Goal: Information Seeking & Learning: Learn about a topic

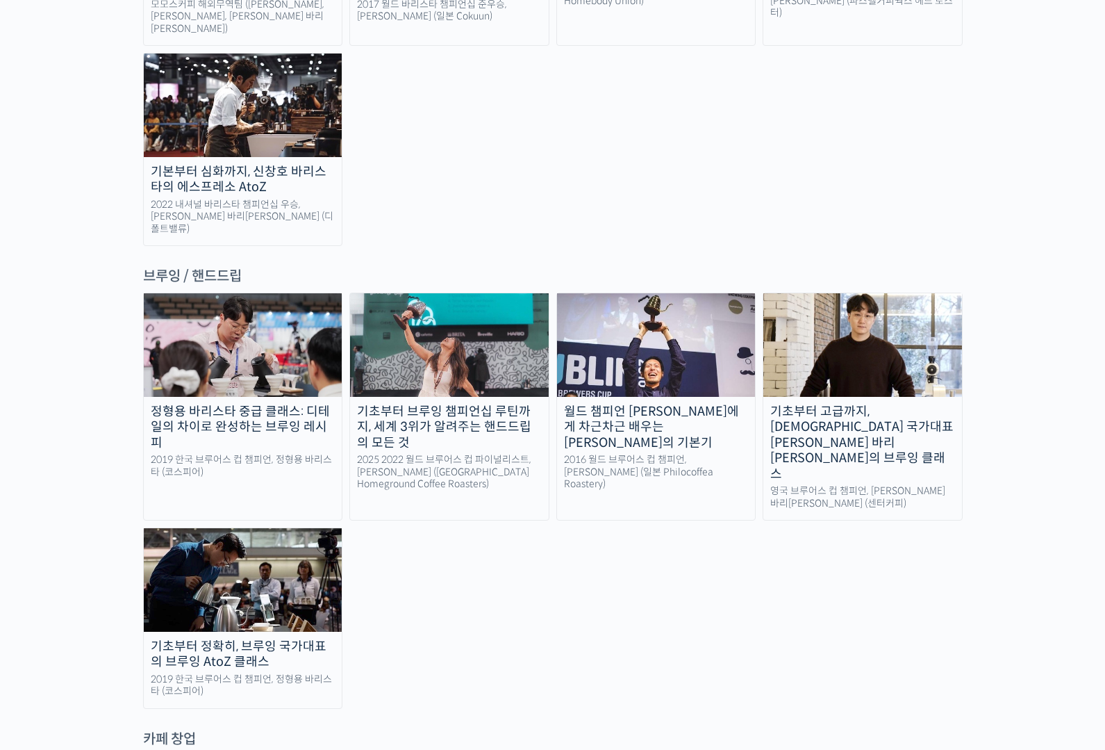
scroll to position [1876, 0]
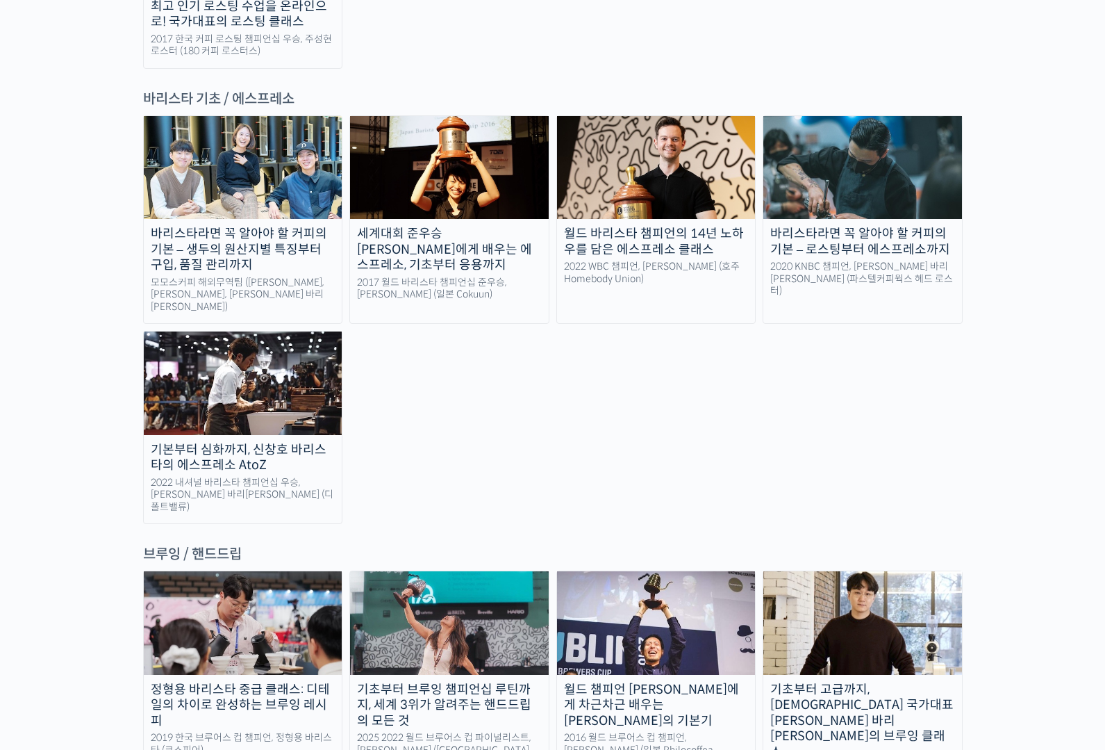
click at [244, 331] on img at bounding box center [243, 382] width 199 height 103
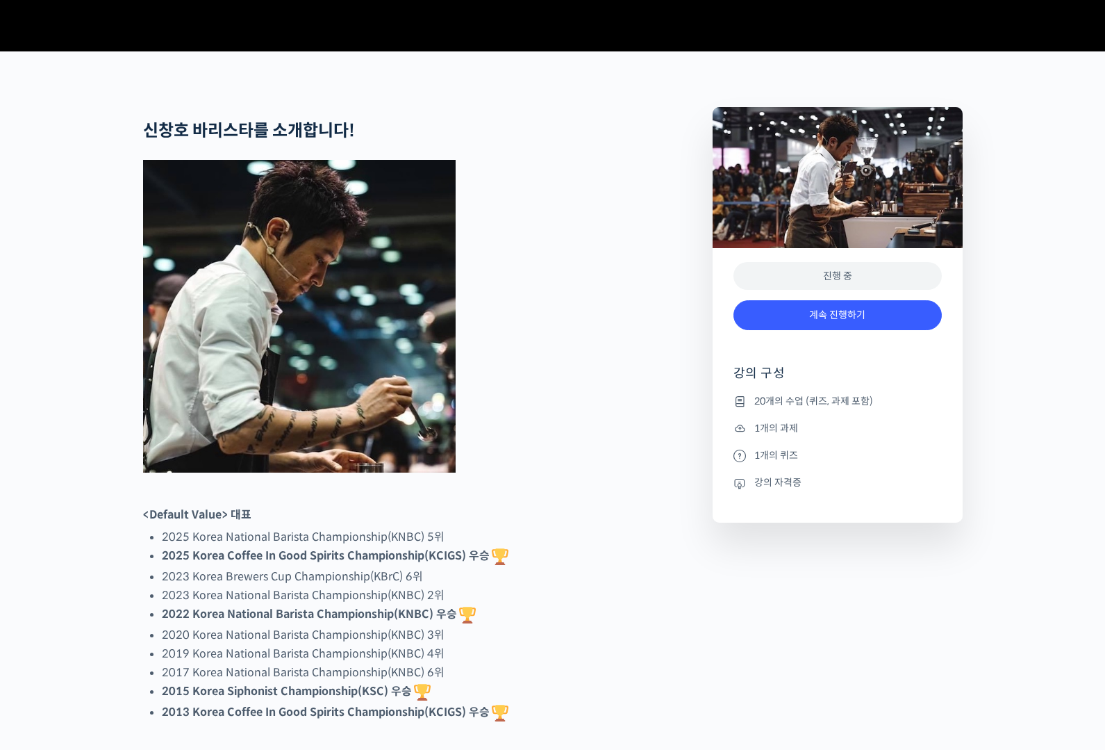
click at [911, 351] on div "계속 진행하기" at bounding box center [838, 322] width 208 height 58
click at [866, 330] on link "계속 진행하기" at bounding box center [838, 315] width 208 height 30
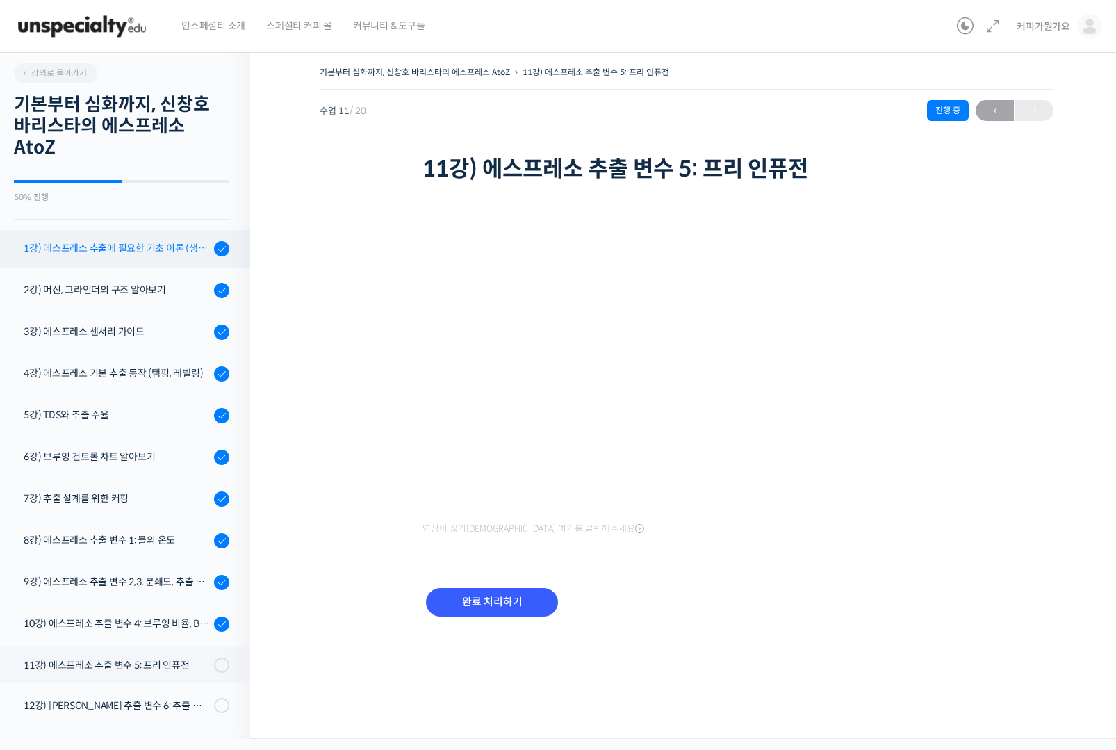
drag, startPoint x: 138, startPoint y: 245, endPoint x: 144, endPoint y: 251, distance: 8.8
click at [137, 246] on div "1강) 에스프레소 추출에 필요한 기초 이론 (생두, 가공, 로스팅)" at bounding box center [117, 247] width 186 height 15
